Goal: Task Accomplishment & Management: Complete application form

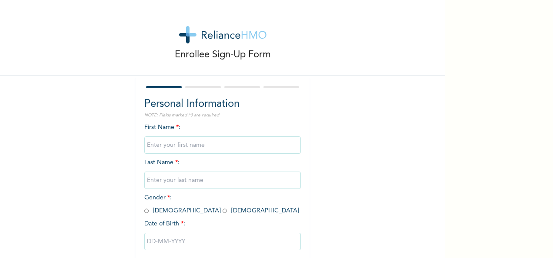
click at [185, 148] on input "text" at bounding box center [222, 144] width 156 height 17
type input "Adaku"
type input "Asuquo"
click at [365, 201] on div "Enrollee Sign-Up Form Personal Information NOTE: Fields marked (*) are required…" at bounding box center [222, 149] width 445 height 299
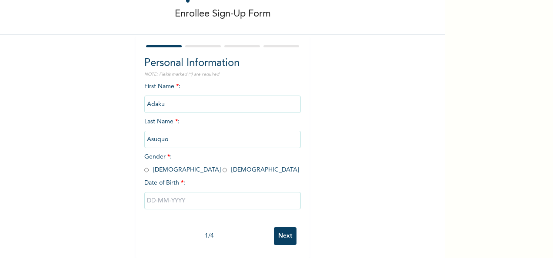
scroll to position [49, 0]
click at [222, 166] on input "radio" at bounding box center [224, 170] width 4 height 8
radio input "true"
click at [162, 193] on input "text" at bounding box center [222, 200] width 156 height 17
select select "8"
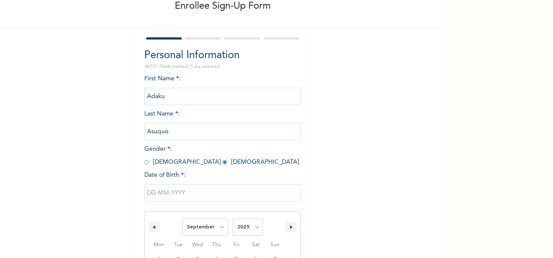
scroll to position [137, 0]
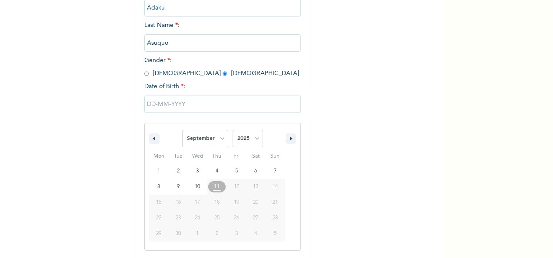
click at [246, 183] on span "13" at bounding box center [256, 186] width 20 height 11
click at [255, 137] on select "2025 2024 2023 2022 2021 2020 2019 2018 2017 2016 2015 2014 2013 2012 2011 2010…" at bounding box center [247, 138] width 30 height 17
select select "1985"
click at [232, 131] on select "2025 2024 2023 2022 2021 2020 2019 2018 2017 2016 2015 2014 2013 2012 2011 2010…" at bounding box center [247, 138] width 30 height 17
click at [220, 141] on select "January February March April May June July August September October November De…" at bounding box center [205, 138] width 46 height 17
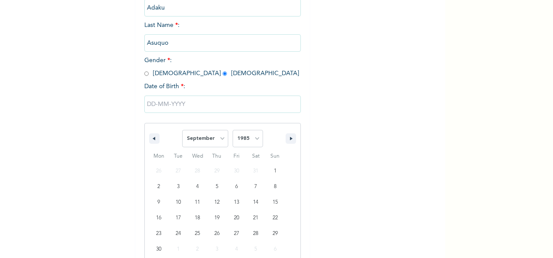
select select "4"
click at [182, 131] on select "January February March April May June July August September October November De…" at bounding box center [205, 138] width 46 height 17
type input "[DATE]"
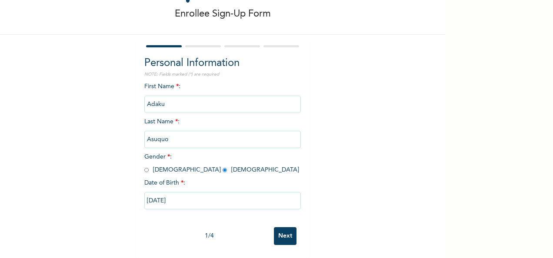
click at [288, 229] on input "Next" at bounding box center [285, 236] width 23 height 18
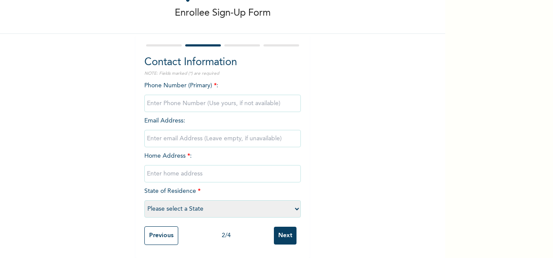
click at [189, 95] on input "phone" at bounding box center [222, 103] width 156 height 17
type input "08057978911"
type input "[EMAIL_ADDRESS][DOMAIN_NAME]"
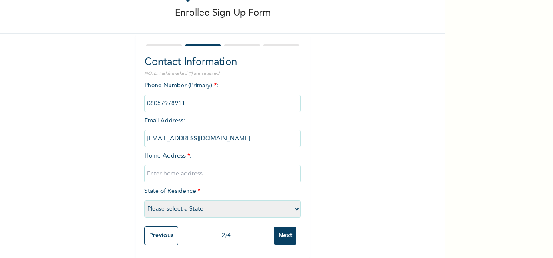
type input "5 [PERSON_NAME] street alapere ketu lagos"
select select "25"
click at [285, 227] on input "Next" at bounding box center [285, 236] width 23 height 18
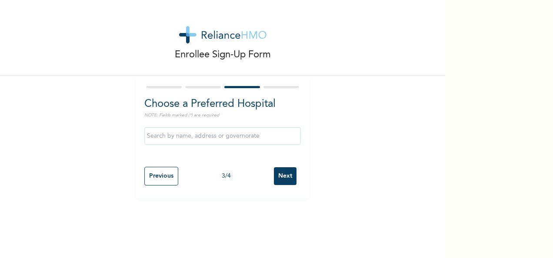
scroll to position [0, 0]
click at [187, 133] on input "text" at bounding box center [222, 135] width 156 height 17
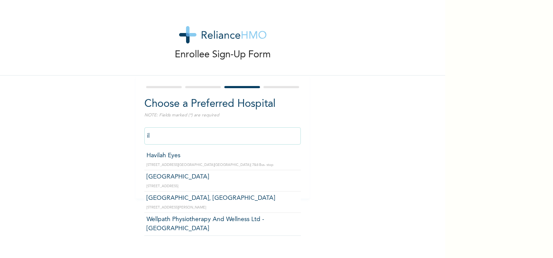
type input "i"
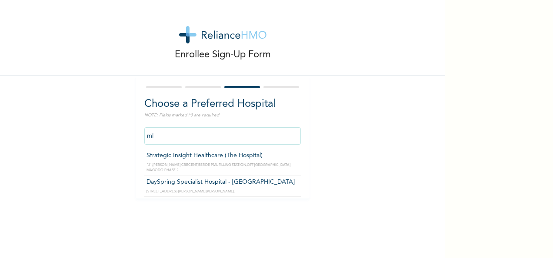
type input "m"
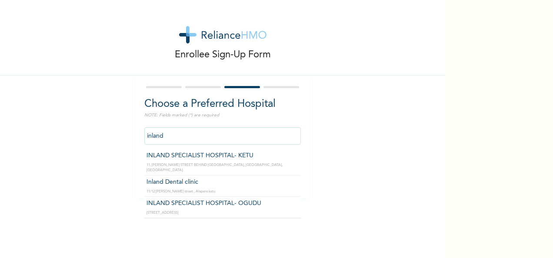
type input "INLAND SPECIALIST HOSPITAL- KETU"
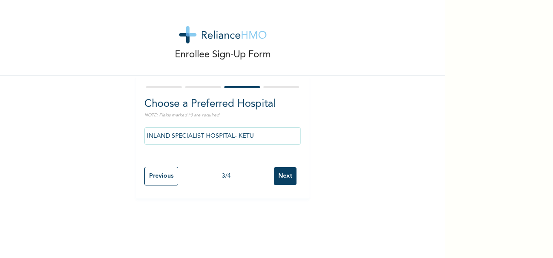
click at [280, 177] on input "Next" at bounding box center [285, 176] width 23 height 18
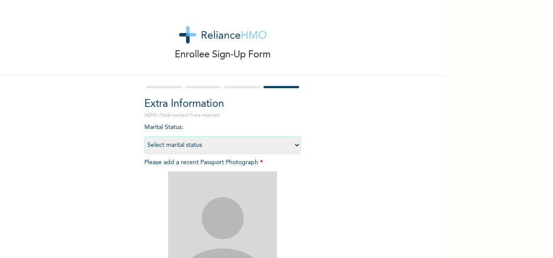
click at [290, 147] on select "Select marital status [DEMOGRAPHIC_DATA] Married [DEMOGRAPHIC_DATA] Widow/[DEMO…" at bounding box center [222, 144] width 156 height 17
click at [144, 136] on select "Select marital status [DEMOGRAPHIC_DATA] Married [DEMOGRAPHIC_DATA] Widow/[DEMO…" at bounding box center [222, 144] width 156 height 17
click at [327, 155] on div "Enrollee Sign-Up Form Extra Information NOTE: Fields marked (*) are required Ma…" at bounding box center [222, 187] width 445 height 374
click at [287, 146] on select "Select marital status [DEMOGRAPHIC_DATA] Married [DEMOGRAPHIC_DATA] Widow/[DEMO…" at bounding box center [222, 144] width 156 height 17
click at [144, 136] on select "Select marital status [DEMOGRAPHIC_DATA] Married [DEMOGRAPHIC_DATA] Widow/[DEMO…" at bounding box center [222, 144] width 156 height 17
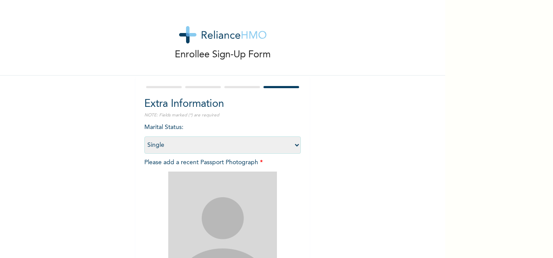
click at [285, 146] on select "Select marital status [DEMOGRAPHIC_DATA] Married [DEMOGRAPHIC_DATA] Widow/[DEMO…" at bounding box center [222, 144] width 156 height 17
select select "2"
click at [144, 136] on select "Select marital status [DEMOGRAPHIC_DATA] Married [DEMOGRAPHIC_DATA] Widow/[DEMO…" at bounding box center [222, 144] width 156 height 17
click at [350, 155] on div "Enrollee Sign-Up Form Extra Information NOTE: Fields marked (*) are required Ma…" at bounding box center [222, 187] width 445 height 374
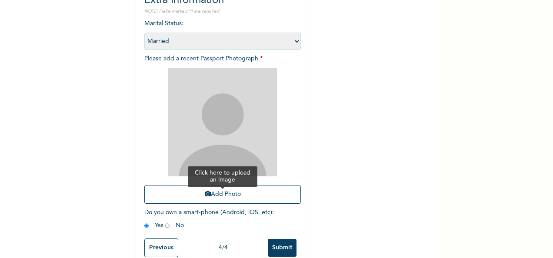
scroll to position [123, 0]
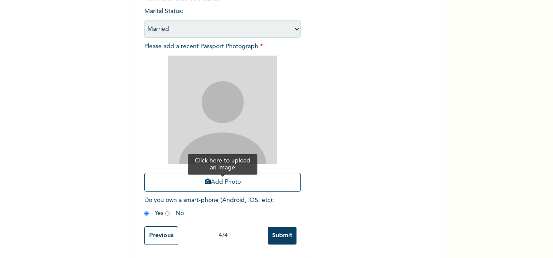
click at [216, 174] on button "Add Photo" at bounding box center [222, 182] width 156 height 19
click at [327, 122] on div "Enrollee Sign-Up Form Extra Information NOTE: Fields marked (*) are required Ma…" at bounding box center [222, 71] width 445 height 374
click at [220, 173] on button "Add Photo" at bounding box center [222, 182] width 156 height 19
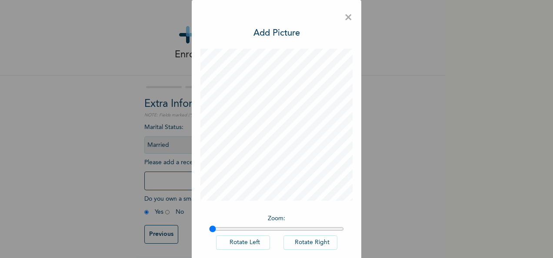
scroll to position [43, 0]
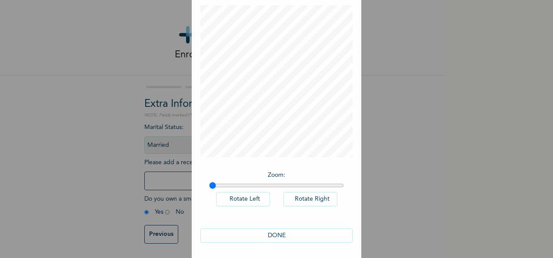
click at [273, 235] on button "DONE" at bounding box center [276, 236] width 152 height 14
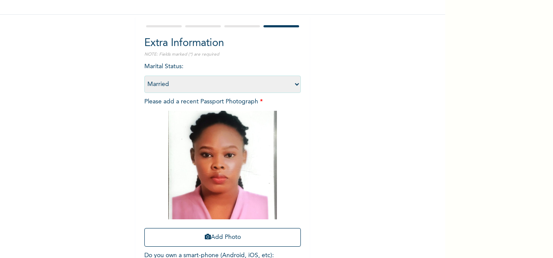
scroll to position [80, 0]
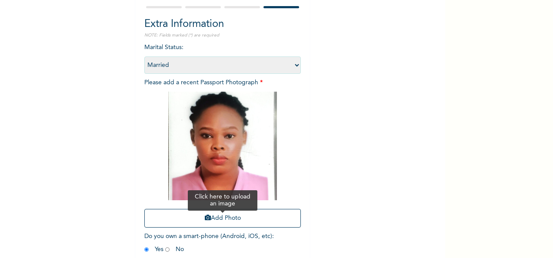
click at [228, 221] on button "Add Photo" at bounding box center [222, 218] width 156 height 19
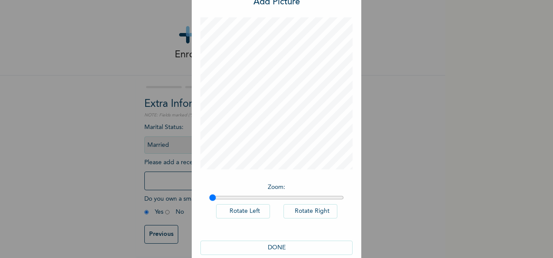
scroll to position [45, 0]
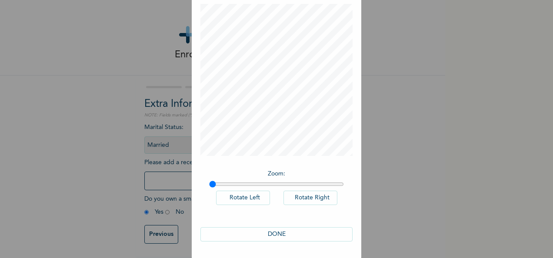
click at [277, 234] on button "DONE" at bounding box center [276, 234] width 152 height 14
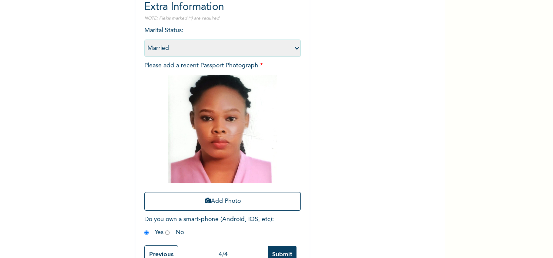
scroll to position [123, 0]
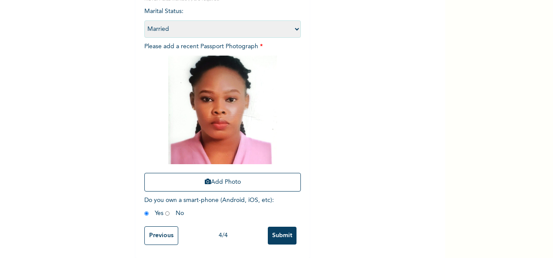
click at [283, 231] on input "Submit" at bounding box center [282, 236] width 29 height 18
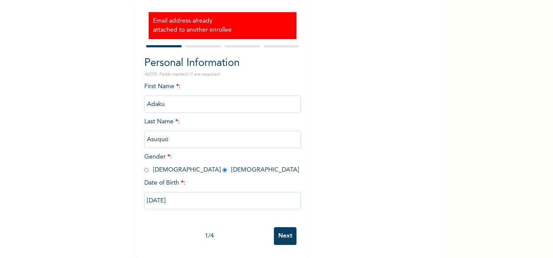
scroll to position [84, 0]
click at [285, 229] on input "Next" at bounding box center [285, 236] width 23 height 18
select select "25"
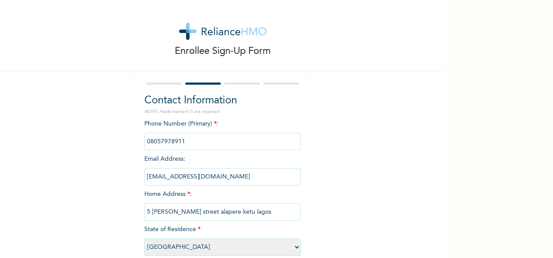
scroll to position [0, 0]
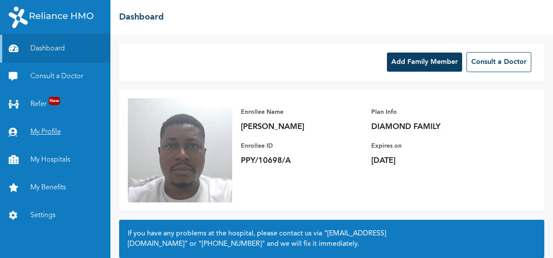
click at [47, 126] on link "My Profile" at bounding box center [55, 132] width 110 height 28
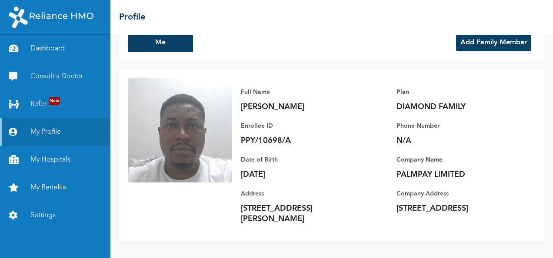
scroll to position [20, 0]
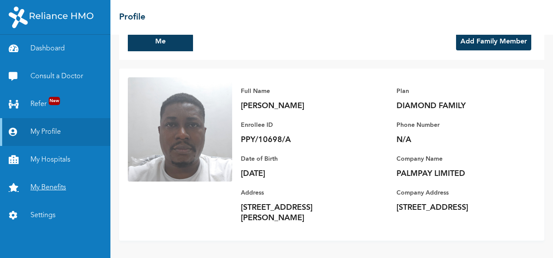
click at [48, 189] on link "My Benefits" at bounding box center [55, 188] width 110 height 28
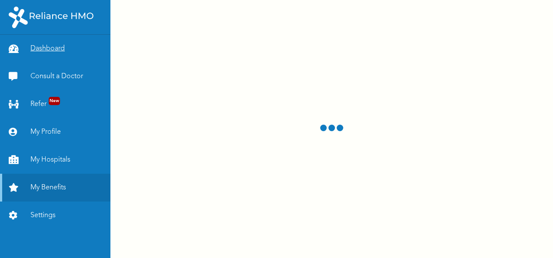
click at [44, 50] on link "Dashboard" at bounding box center [55, 49] width 110 height 28
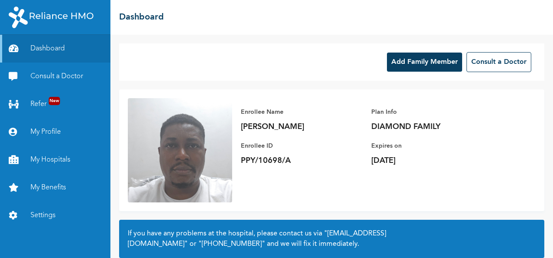
click at [405, 64] on button "Add Family Member" at bounding box center [424, 62] width 75 height 19
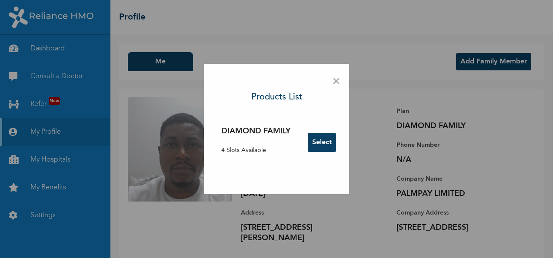
click at [330, 140] on button "Select" at bounding box center [322, 142] width 28 height 19
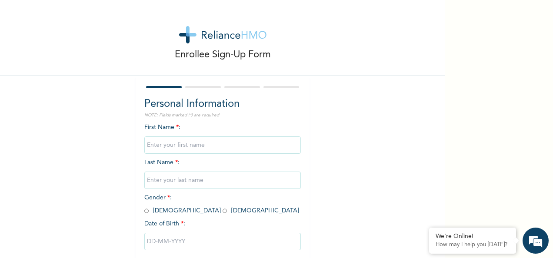
click at [194, 150] on input "text" at bounding box center [222, 144] width 156 height 17
type input "Adaku"
type input "Asuquo"
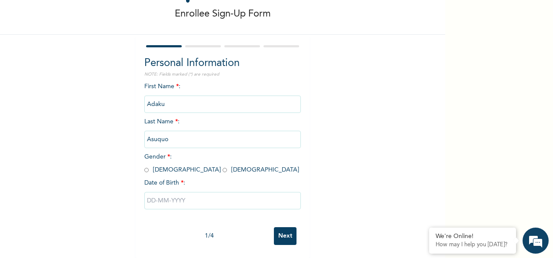
scroll to position [49, 0]
click at [176, 164] on span "Gender * : Male Female" at bounding box center [221, 163] width 155 height 19
click at [222, 166] on input "radio" at bounding box center [224, 170] width 4 height 8
radio input "true"
click at [174, 201] on input "text" at bounding box center [222, 200] width 156 height 17
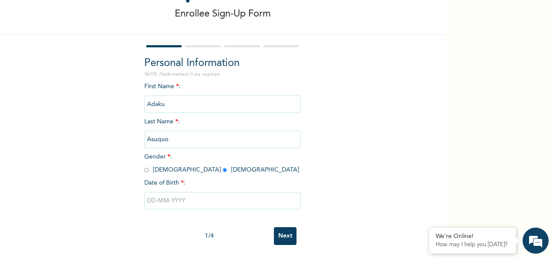
select select "8"
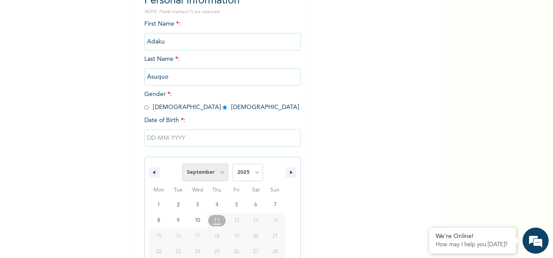
scroll to position [137, 0]
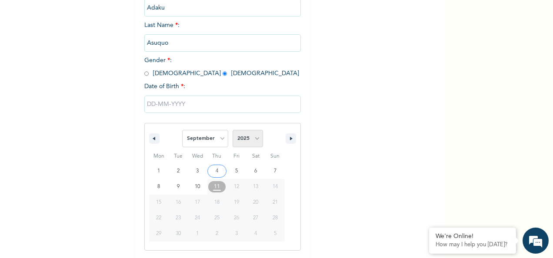
click at [249, 142] on select "2025 2024 2023 2022 2021 2020 2019 2018 2017 2016 2015 2014 2013 2012 2011 2010…" at bounding box center [247, 138] width 30 height 17
select select "1985"
click at [232, 131] on select "2025 2024 2023 2022 2021 2020 2019 2018 2017 2016 2015 2014 2013 2012 2011 2010…" at bounding box center [247, 138] width 30 height 17
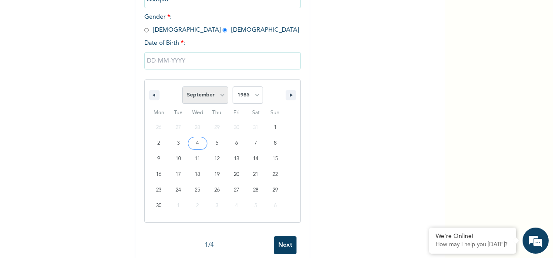
drag, startPoint x: 220, startPoint y: 97, endPoint x: 215, endPoint y: 105, distance: 9.3
click at [220, 97] on select "January February March April May June July August September October November De…" at bounding box center [205, 94] width 46 height 17
select select "4"
click at [182, 87] on select "January February March April May June July August September October November De…" at bounding box center [205, 94] width 46 height 17
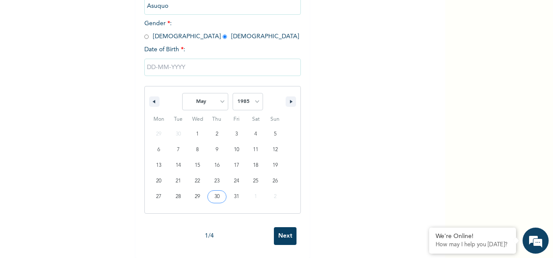
type input "[DATE]"
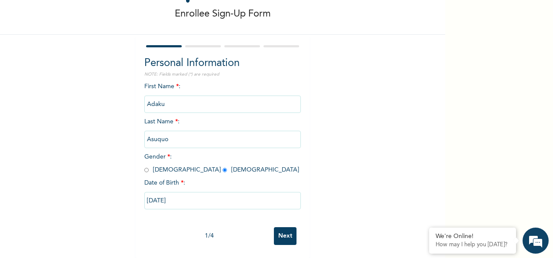
click at [281, 236] on input "Next" at bounding box center [285, 236] width 23 height 18
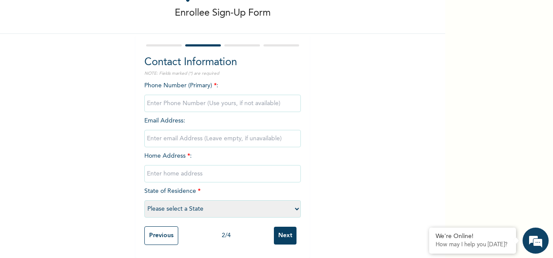
click at [186, 95] on input "phone" at bounding box center [222, 103] width 156 height 17
type input "08057978911"
type input "[EMAIL_ADDRESS][DOMAIN_NAME]"
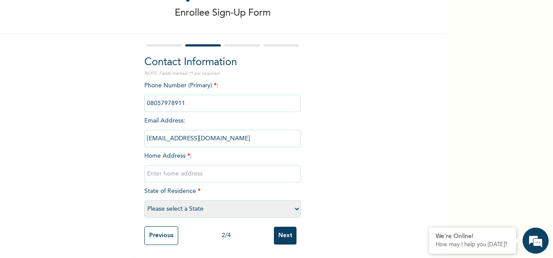
type input "5 [PERSON_NAME] street alapere ketu lagos"
select select "25"
click at [348, 122] on div "Enrollee Sign-Up Form Contact Information NOTE: Fields marked (*) are required …" at bounding box center [222, 108] width 445 height 300
click at [286, 230] on input "Next" at bounding box center [285, 236] width 23 height 18
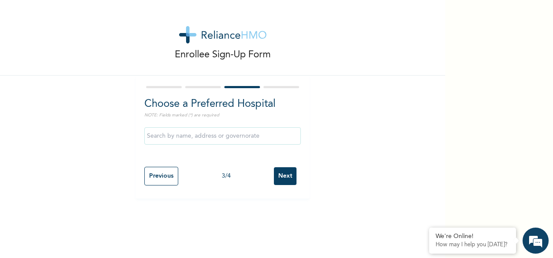
click at [195, 128] on input "text" at bounding box center [222, 135] width 156 height 17
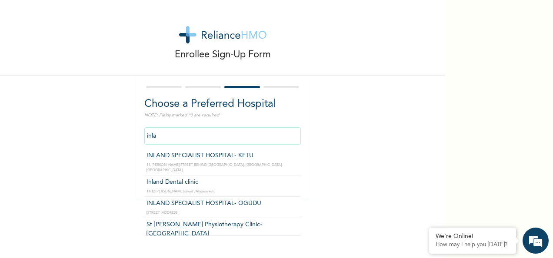
type input "INLAND SPECIALIST HOSPITAL- KETU"
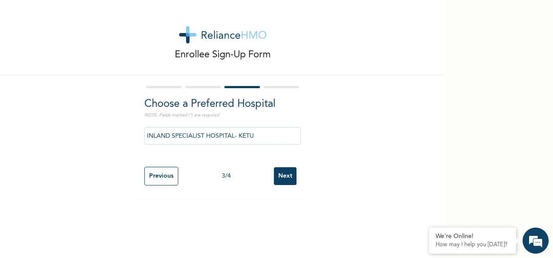
click at [285, 180] on input "Next" at bounding box center [285, 176] width 23 height 18
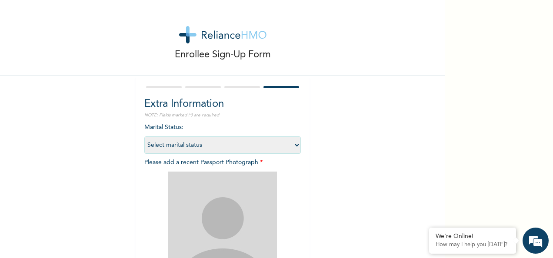
drag, startPoint x: 280, startPoint y: 136, endPoint x: 278, endPoint y: 142, distance: 6.9
click at [280, 136] on select "Select marital status [DEMOGRAPHIC_DATA] Married [DEMOGRAPHIC_DATA] Widow/[DEMO…" at bounding box center [222, 144] width 156 height 17
select select "2"
click at [144, 136] on select "Select marital status [DEMOGRAPHIC_DATA] Married [DEMOGRAPHIC_DATA] Widow/[DEMO…" at bounding box center [222, 144] width 156 height 17
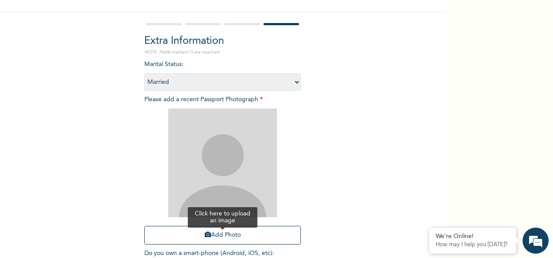
scroll to position [123, 0]
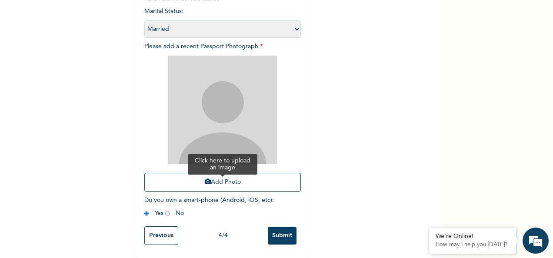
click at [239, 174] on button "Add Photo" at bounding box center [222, 182] width 156 height 19
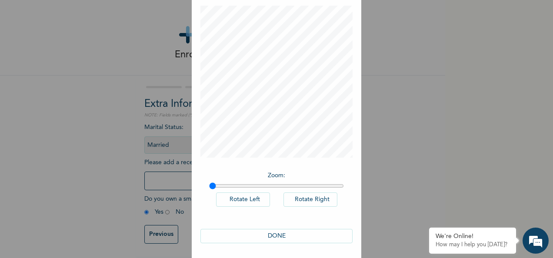
scroll to position [45, 0]
click at [272, 231] on button "DONE" at bounding box center [276, 234] width 152 height 14
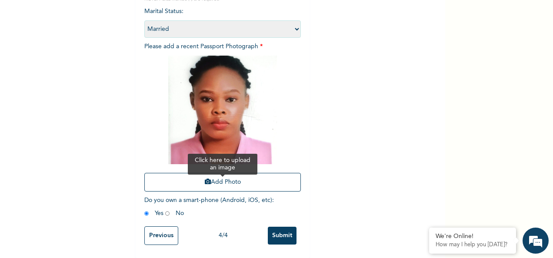
scroll to position [123, 0]
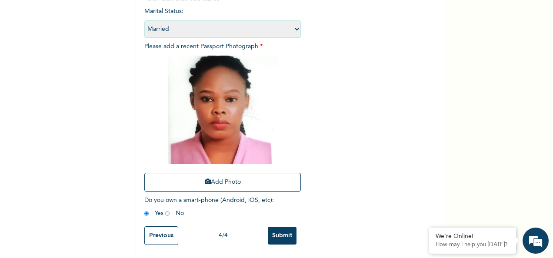
click at [280, 229] on input "Submit" at bounding box center [282, 236] width 29 height 18
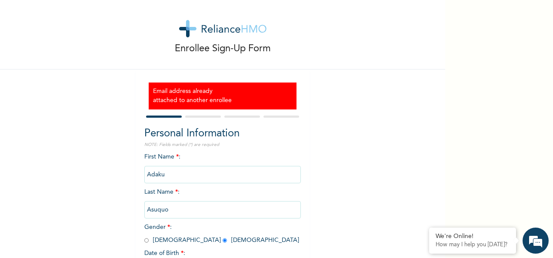
scroll to position [0, 0]
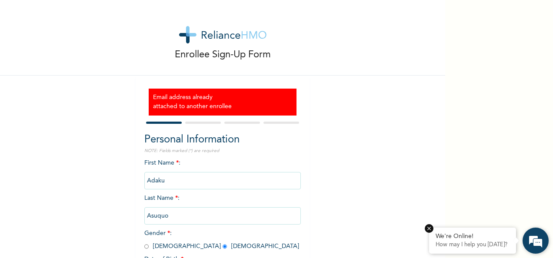
click at [466, 237] on div "We're Online!" at bounding box center [472, 236] width 74 height 7
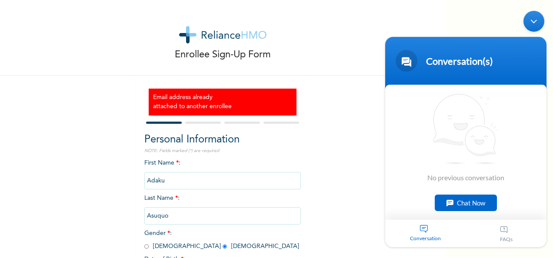
click at [426, 233] on div "Conversation" at bounding box center [425, 232] width 81 height 27
click at [466, 197] on div "Chat Now" at bounding box center [465, 202] width 62 height 17
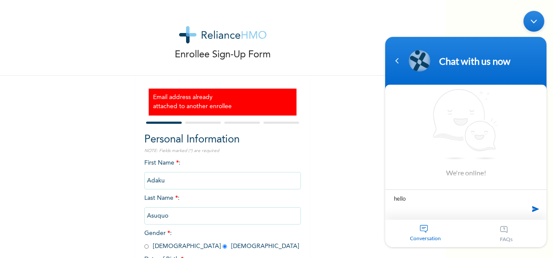
type textarea "hello"
click at [440, 211] on div at bounding box center [465, 226] width 161 height 42
click at [418, 190] on div at bounding box center [465, 191] width 161 height 20
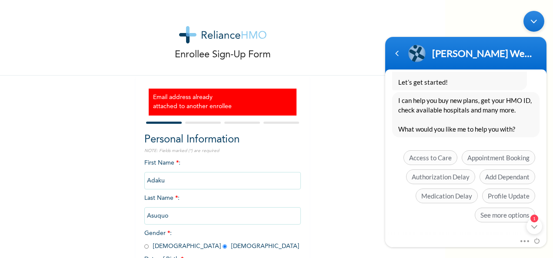
scroll to position [231, 0]
click at [507, 173] on span "Add Dependant" at bounding box center [507, 175] width 56 height 15
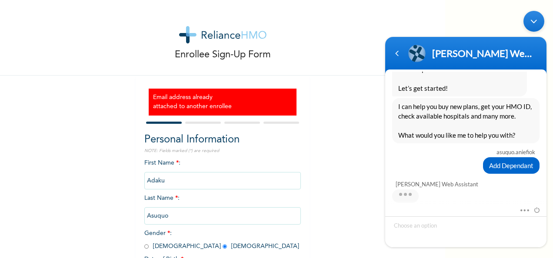
scroll to position [267, 0]
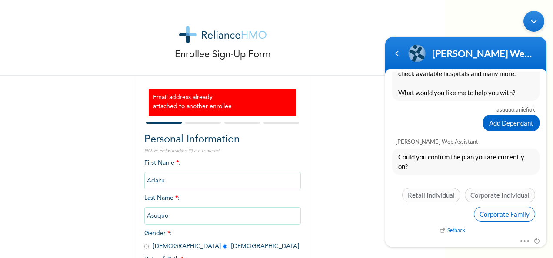
click at [514, 213] on span "Corporate Family" at bounding box center [504, 213] width 61 height 15
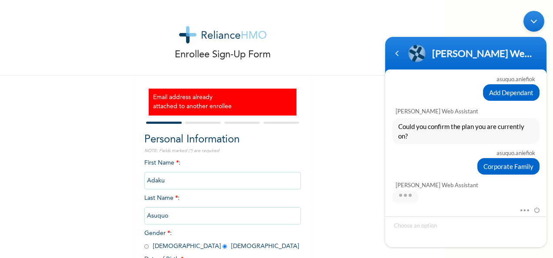
scroll to position [312, 0]
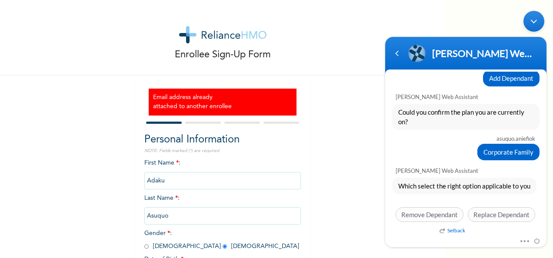
click at [512, 211] on span "Replace Dependant" at bounding box center [500, 214] width 67 height 15
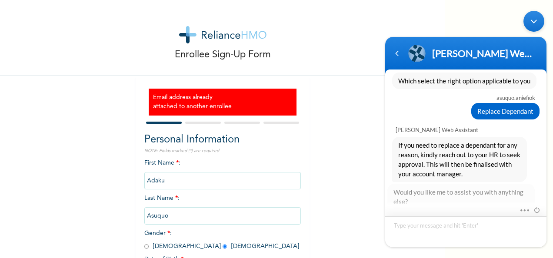
scroll to position [462, 0]
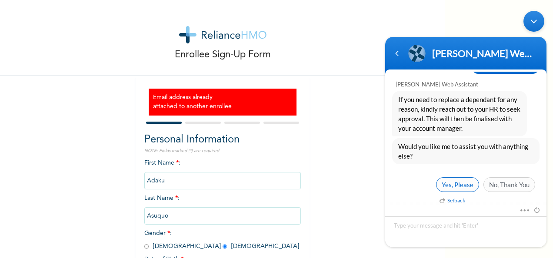
click at [454, 177] on span "Yes, Please" at bounding box center [457, 184] width 43 height 15
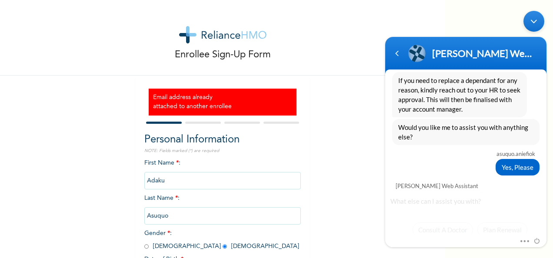
scroll to position [552, 0]
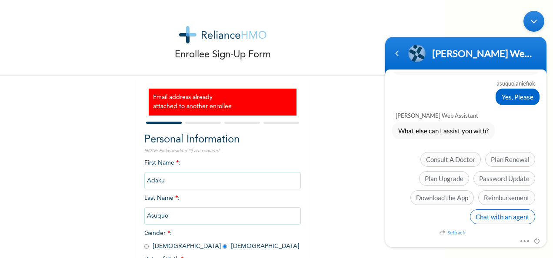
click at [499, 212] on span "Chat with an agent" at bounding box center [502, 216] width 65 height 15
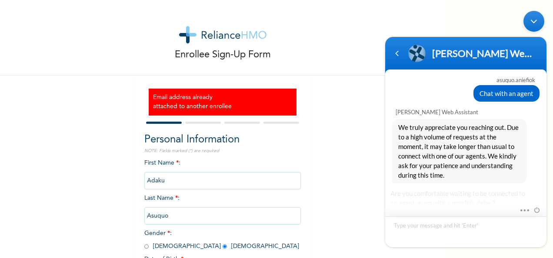
scroll to position [684, 0]
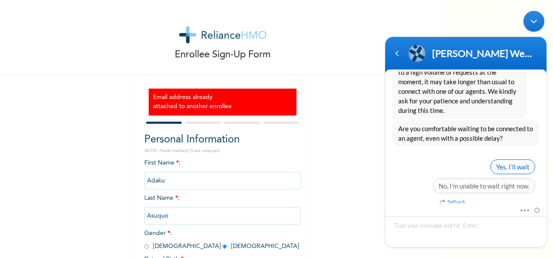
click at [513, 161] on span "Yes, I’ll wait" at bounding box center [512, 166] width 45 height 15
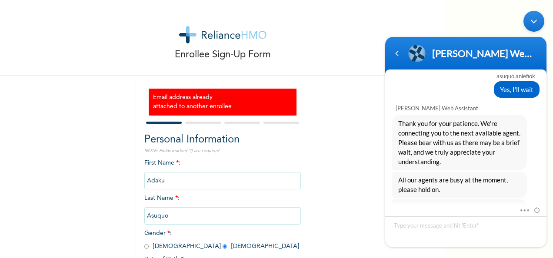
scroll to position [783, 0]
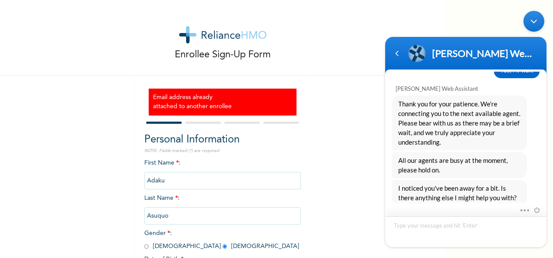
click at [480, 226] on textarea "Type your message and hit 'Enter'" at bounding box center [465, 231] width 161 height 31
click at [378, 20] on div "Enrollee Sign-Up Form" at bounding box center [222, 38] width 445 height 76
click at [342, 142] on div "Enrollee Sign-Up Form Email address already attached to another enrollee Person…" at bounding box center [222, 167] width 445 height 335
click at [398, 52] on div "Navigation go back" at bounding box center [396, 52] width 13 height 13
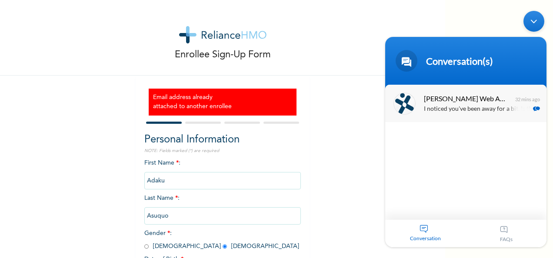
click at [481, 107] on p "I noticed you've been away for a bit. Is there anything else I might help you w…" at bounding box center [478, 109] width 109 height 10
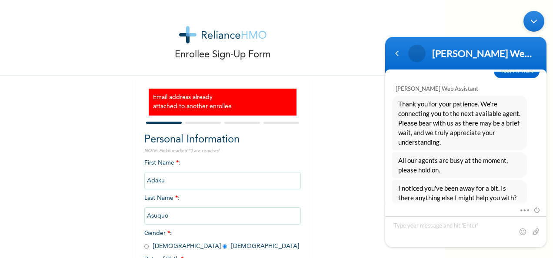
click at [537, 18] on div "Minimize live chat window" at bounding box center [533, 21] width 21 height 21
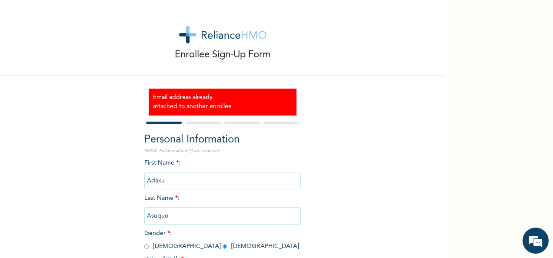
click at [384, 58] on div "Enrollee Sign-Up Form" at bounding box center [222, 38] width 445 height 76
